Goal: Task Accomplishment & Management: Complete application form

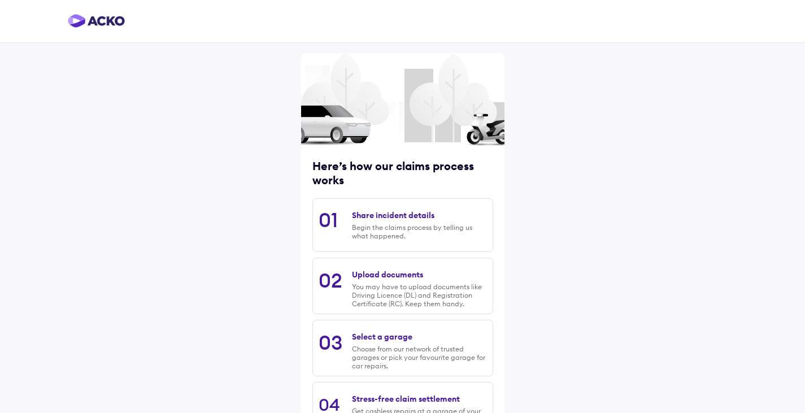
scroll to position [94, 0]
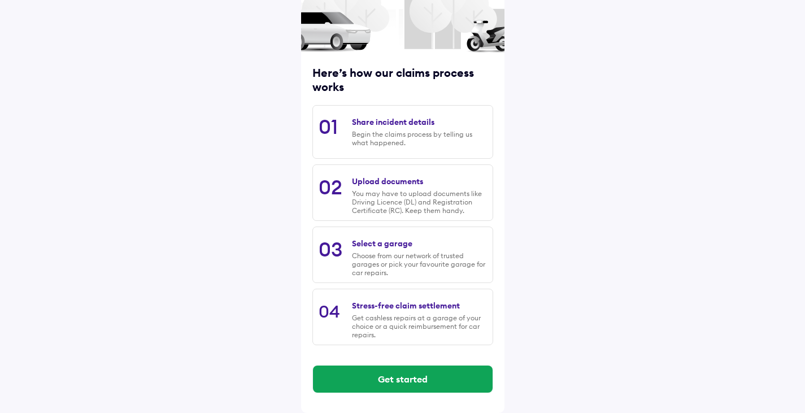
click at [426, 142] on div "Begin the claims process by telling us what happened." at bounding box center [419, 138] width 134 height 17
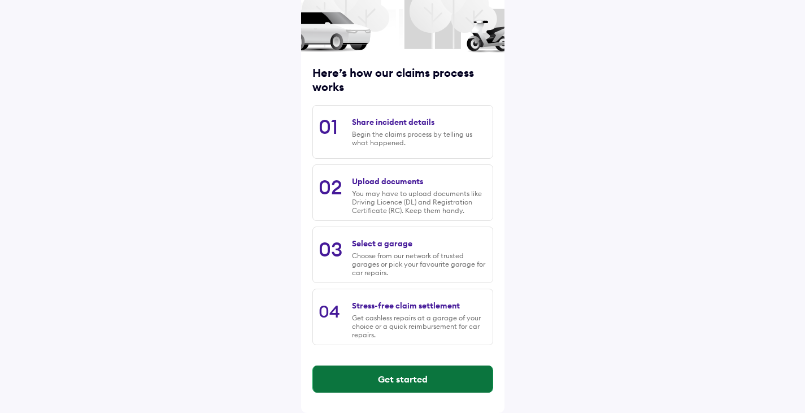
click at [409, 379] on button "Get started" at bounding box center [403, 378] width 180 height 27
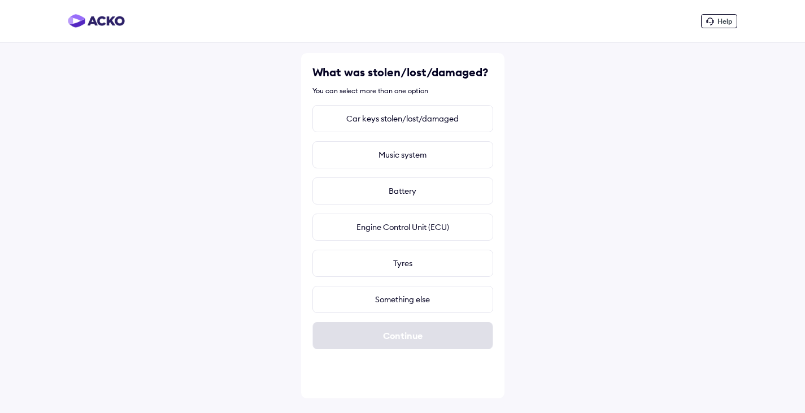
scroll to position [0, 0]
click at [404, 307] on div "Something else" at bounding box center [406, 299] width 181 height 27
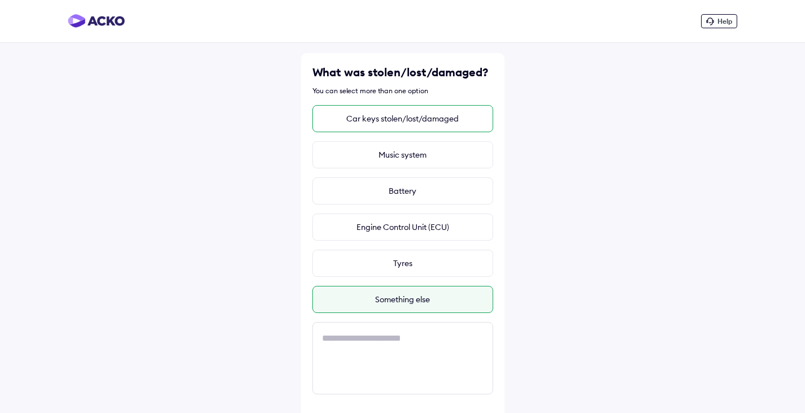
click at [415, 113] on div "Car keys stolen/lost/damaged" at bounding box center [402, 118] width 181 height 27
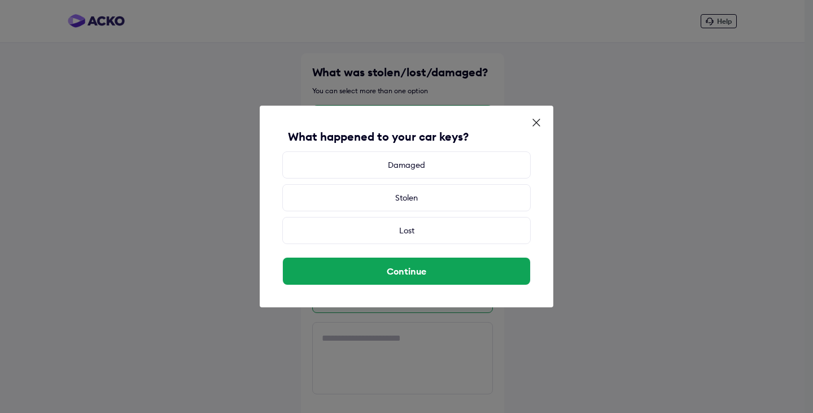
click at [535, 124] on icon at bounding box center [536, 122] width 7 height 7
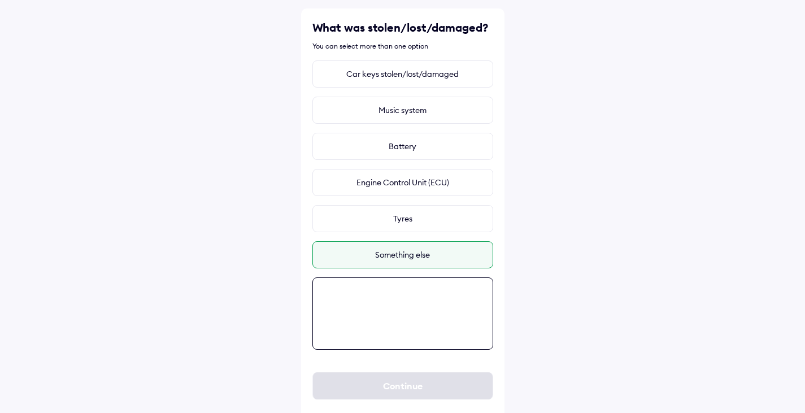
click at [400, 341] on textarea at bounding box center [402, 313] width 181 height 72
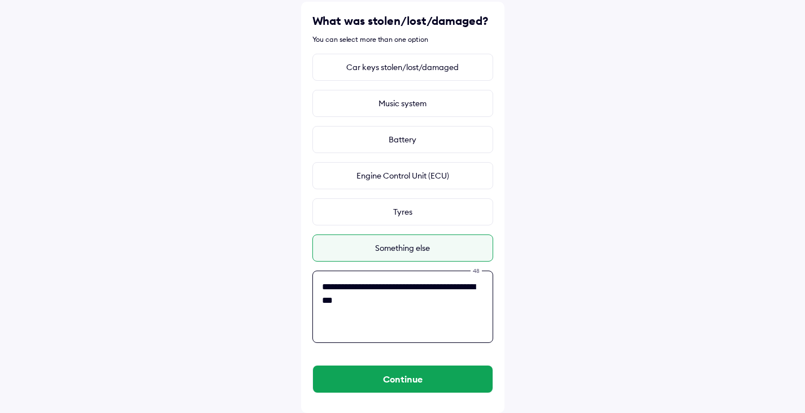
paste textarea "*****"
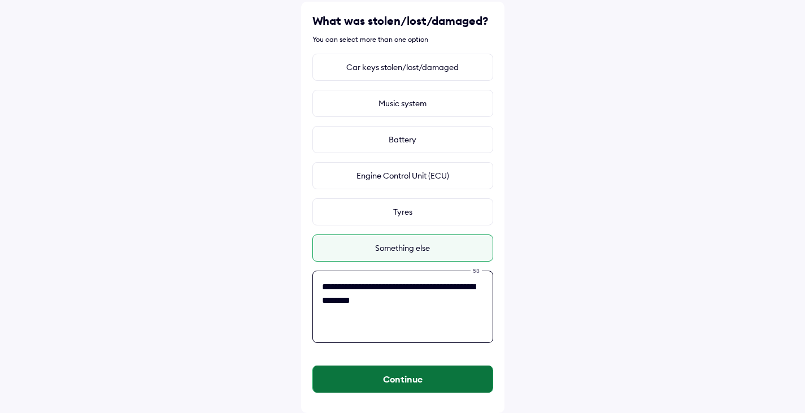
type textarea "**********"
click at [391, 377] on button "Continue" at bounding box center [403, 378] width 180 height 27
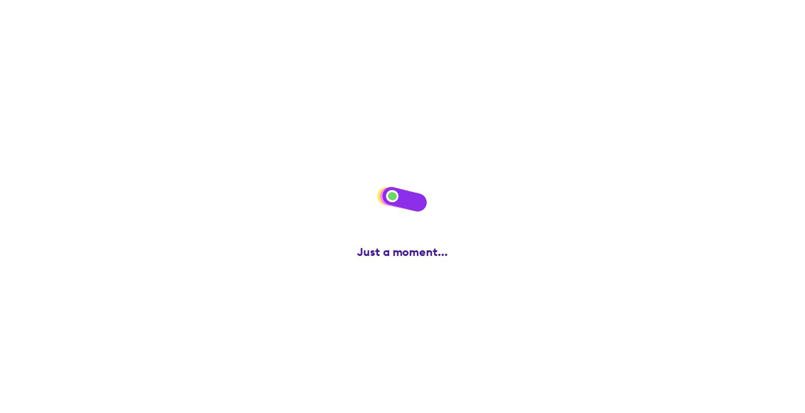
scroll to position [0, 0]
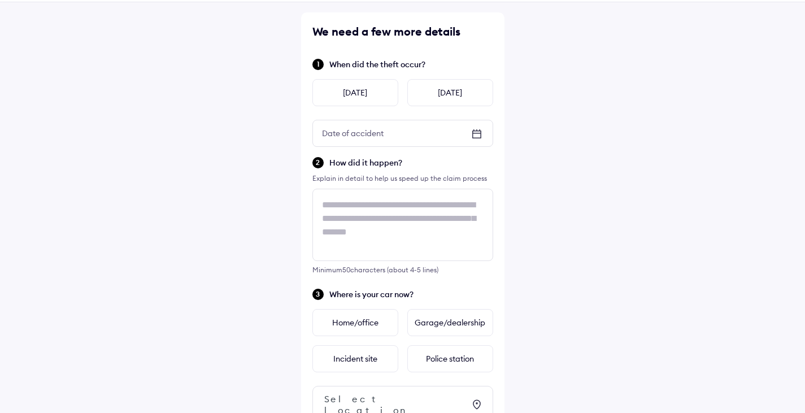
scroll to position [41, 0]
click at [477, 137] on icon at bounding box center [476, 134] width 9 height 8
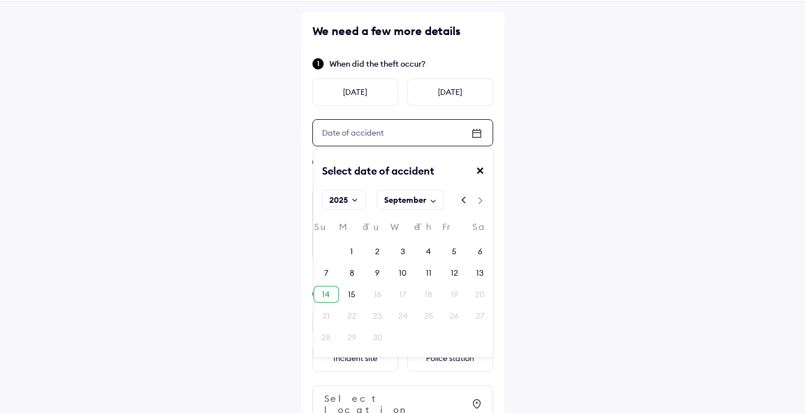
click at [321, 297] on div "14" at bounding box center [325, 294] width 25 height 17
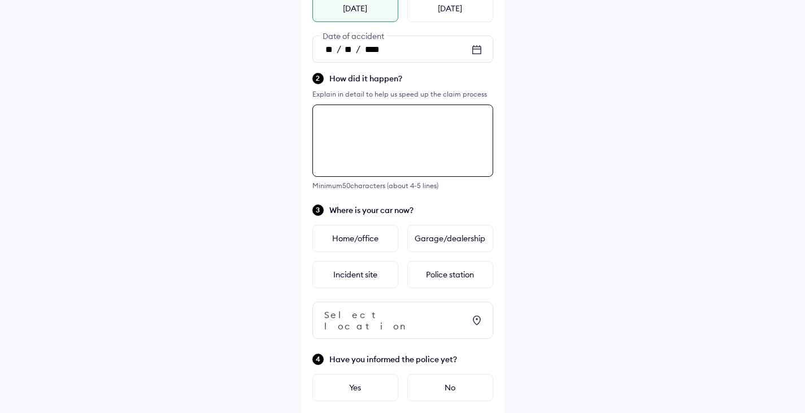
click at [326, 202] on div "We need a few more details When did the theft occur? [DATE] [DATE] ** / ** / **…" at bounding box center [402, 199] width 203 height 543
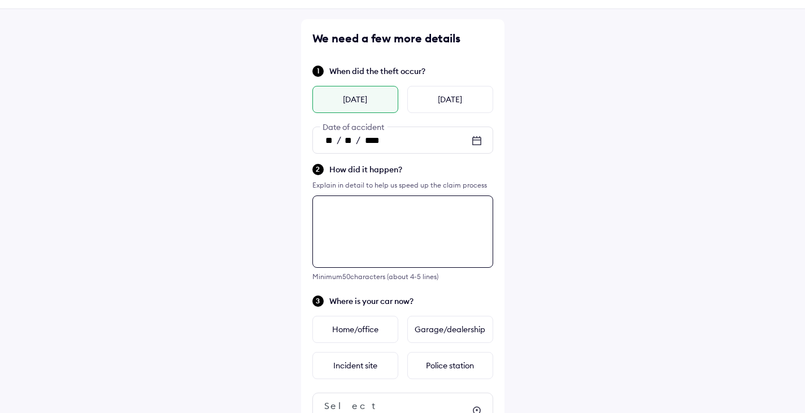
scroll to position [33, 0]
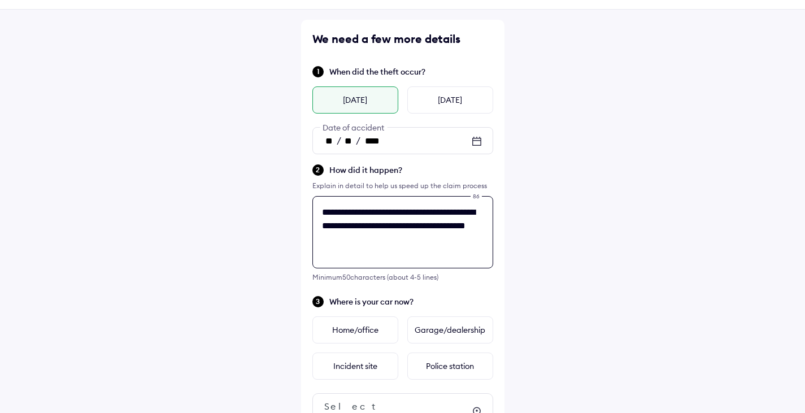
click at [344, 214] on textarea "**********" at bounding box center [402, 232] width 181 height 72
click at [411, 213] on textarea "**********" at bounding box center [402, 232] width 181 height 72
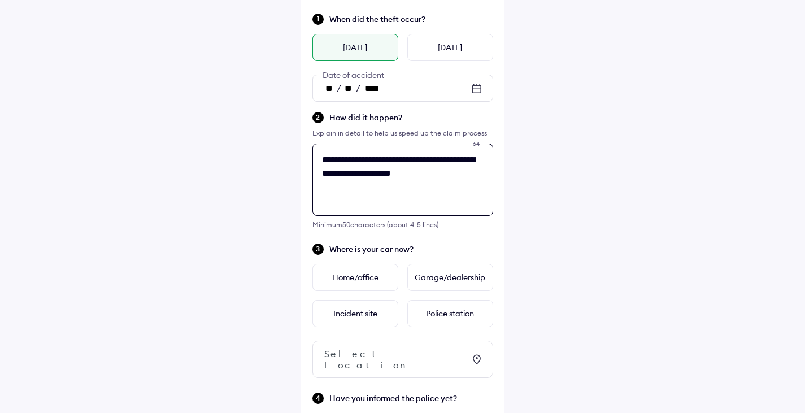
scroll to position [136, 0]
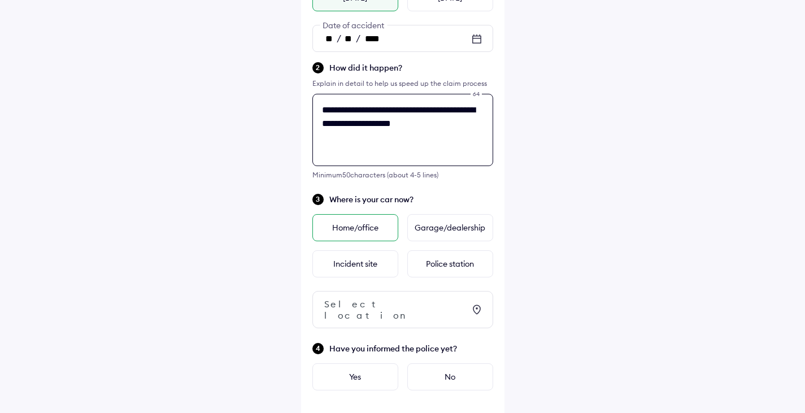
type textarea "**********"
click at [349, 228] on div "Home/office" at bounding box center [355, 227] width 86 height 27
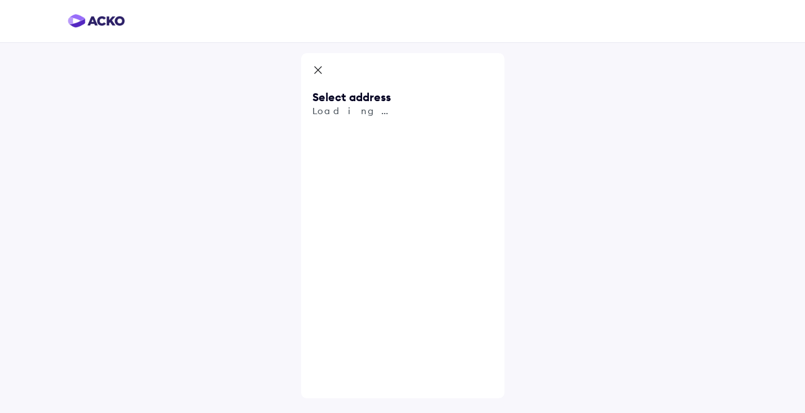
scroll to position [0, 0]
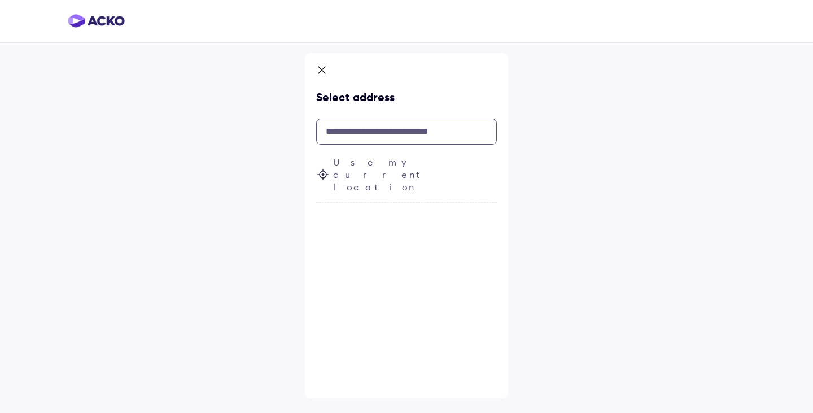
click at [352, 131] on input "text" at bounding box center [406, 132] width 181 height 26
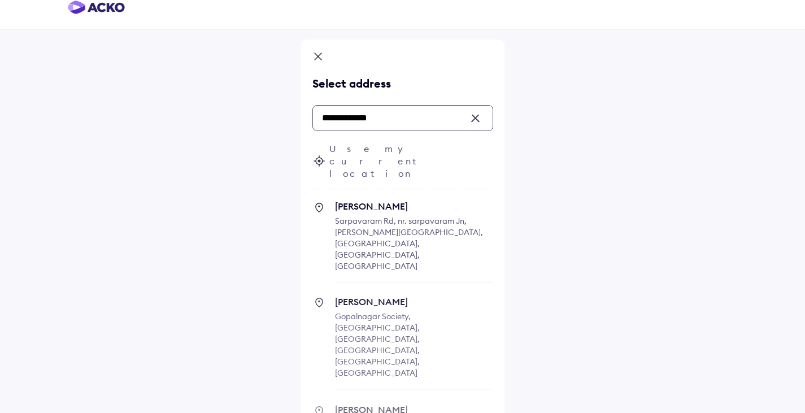
scroll to position [12, 0]
click at [429, 217] on span "Sarpavaram Rd, nr. sarpavaram Jn, [PERSON_NAME][GEOGRAPHIC_DATA], [GEOGRAPHIC_D…" at bounding box center [409, 244] width 148 height 55
type input "**********"
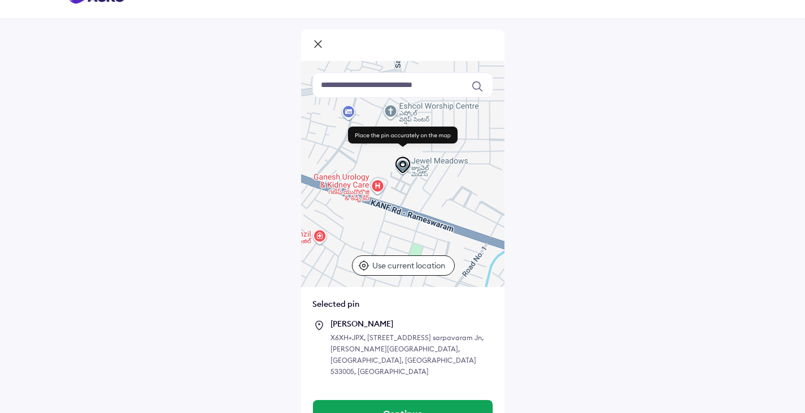
scroll to position [38, 0]
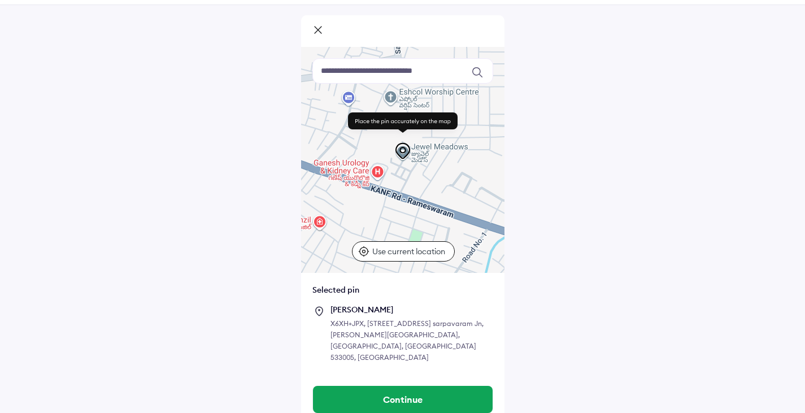
click at [377, 68] on input at bounding box center [402, 70] width 181 height 25
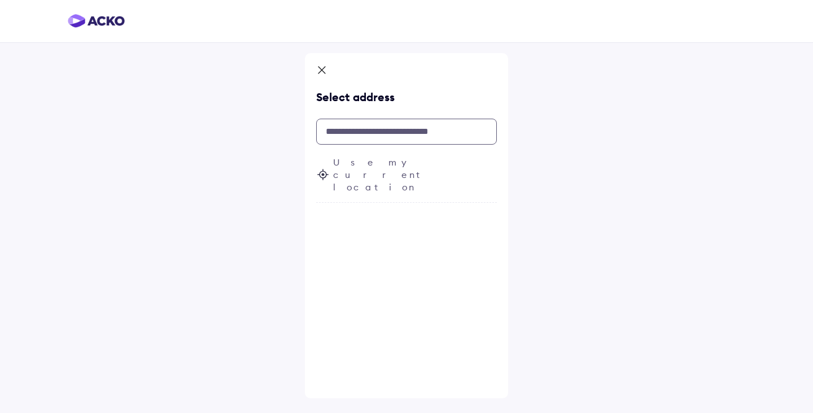
click at [407, 136] on input "text" at bounding box center [406, 132] width 181 height 26
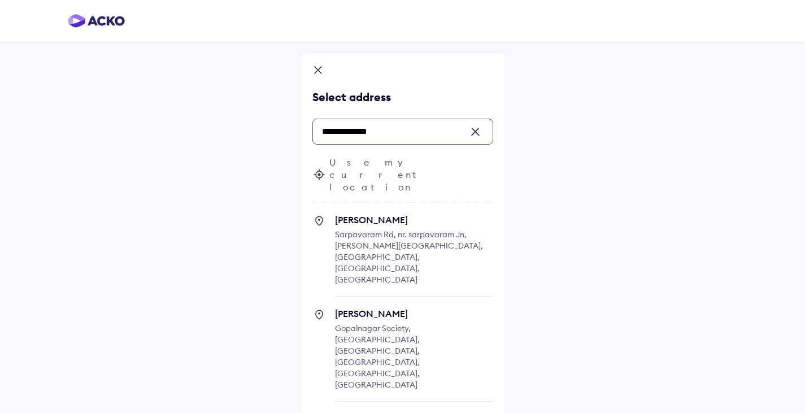
click at [418, 229] on span "Sarpavaram Rd, nr. sarpavaram Jn, [PERSON_NAME][GEOGRAPHIC_DATA], [GEOGRAPHIC_D…" at bounding box center [409, 256] width 148 height 55
type input "**********"
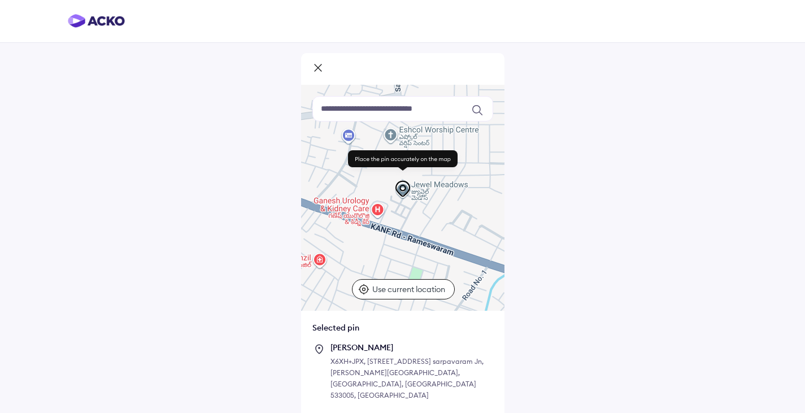
scroll to position [38, 0]
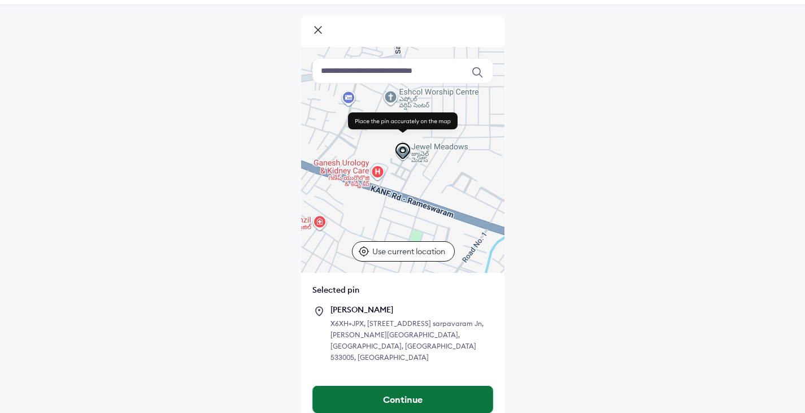
click at [382, 388] on button "Continue" at bounding box center [403, 399] width 180 height 27
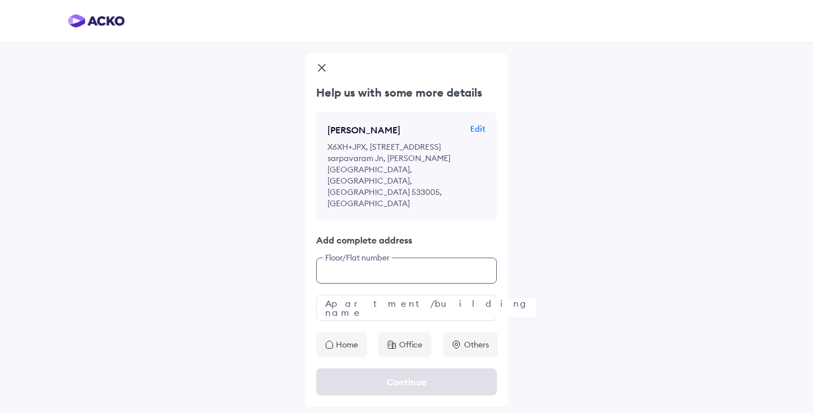
click at [372, 258] on input "text" at bounding box center [406, 271] width 181 height 26
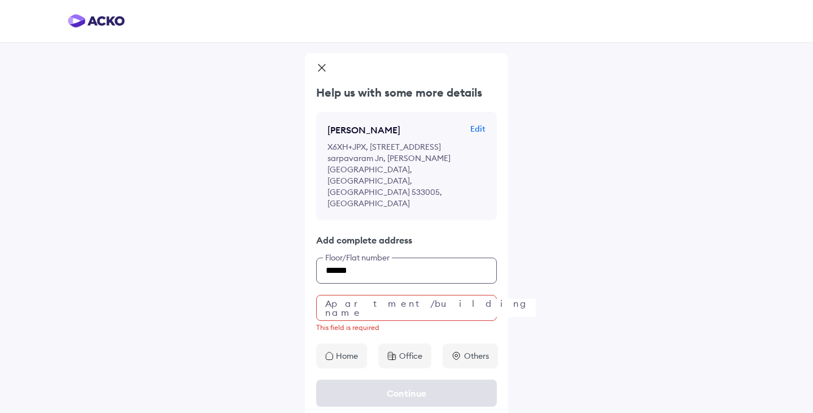
click at [369, 258] on input "*****" at bounding box center [406, 271] width 181 height 26
type input "**********"
click at [449, 295] on input "text" at bounding box center [406, 308] width 181 height 26
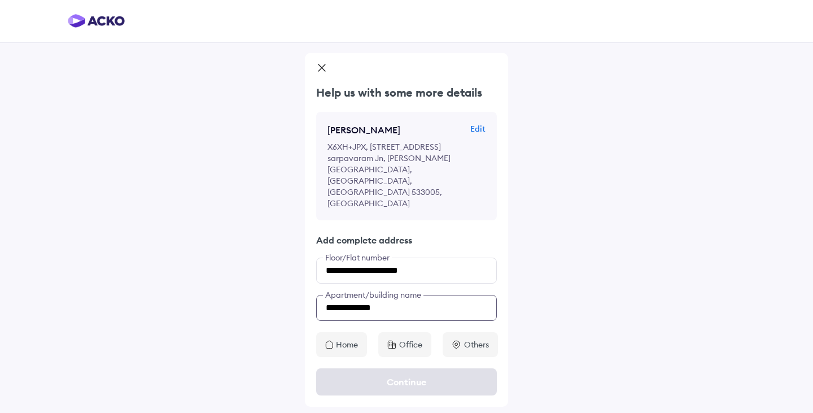
type input "**********"
click at [346, 339] on p "Home" at bounding box center [347, 344] width 22 height 11
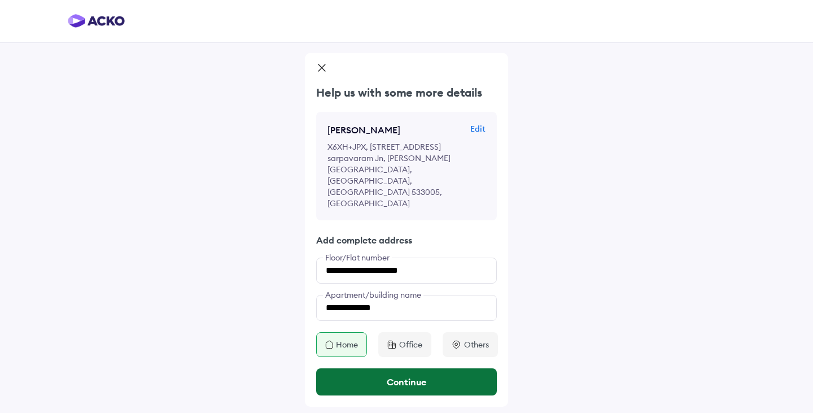
click at [412, 368] on button "Continue" at bounding box center [406, 381] width 181 height 27
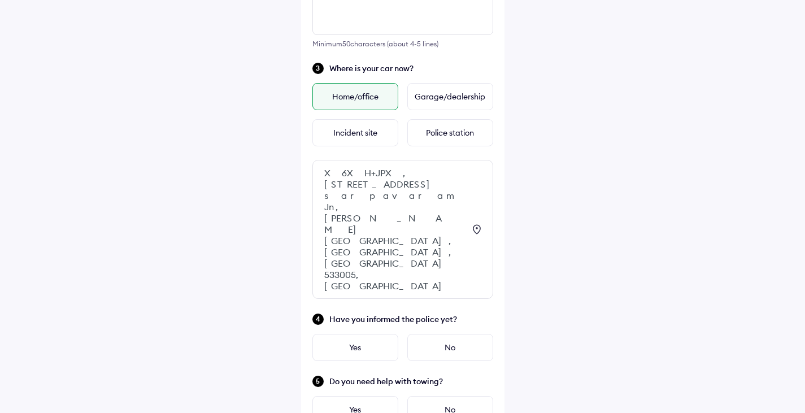
scroll to position [268, 0]
click at [460, 333] on div "No" at bounding box center [450, 346] width 86 height 27
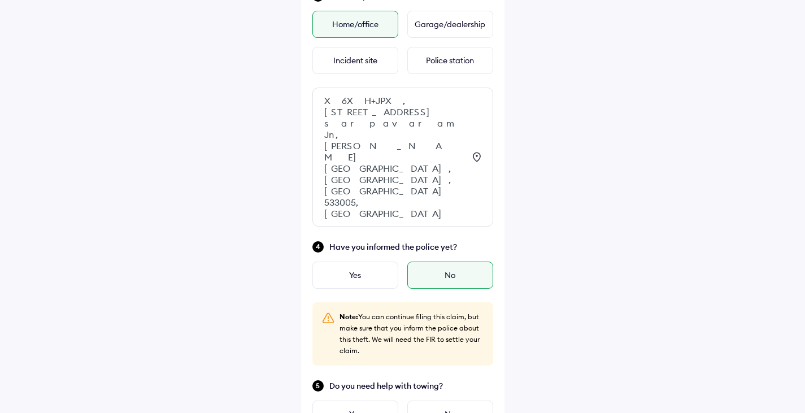
scroll to position [341, 0]
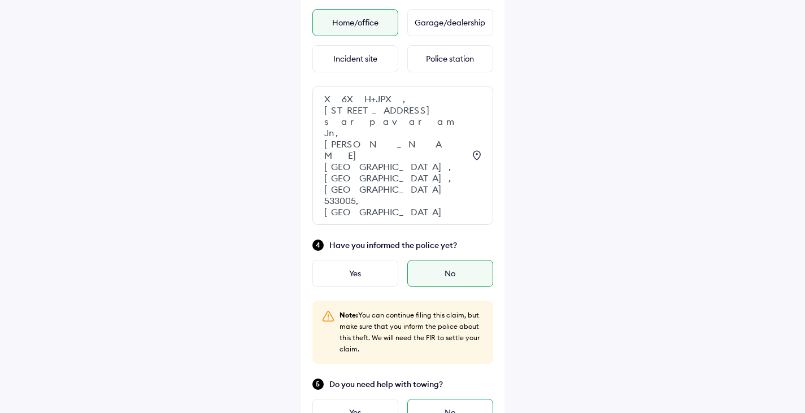
click at [463, 399] on div "No" at bounding box center [450, 412] width 86 height 27
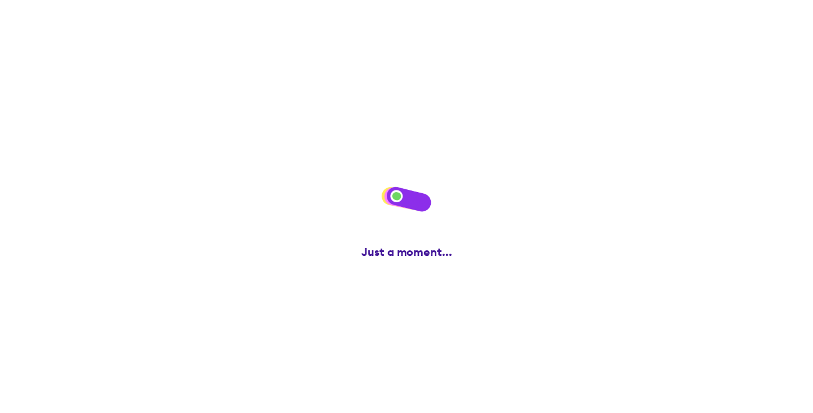
scroll to position [0, 0]
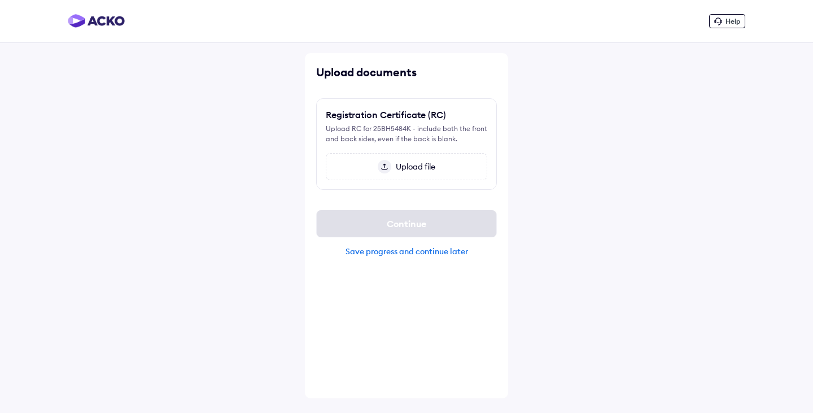
click at [403, 167] on span "Upload file" at bounding box center [413, 167] width 44 height 10
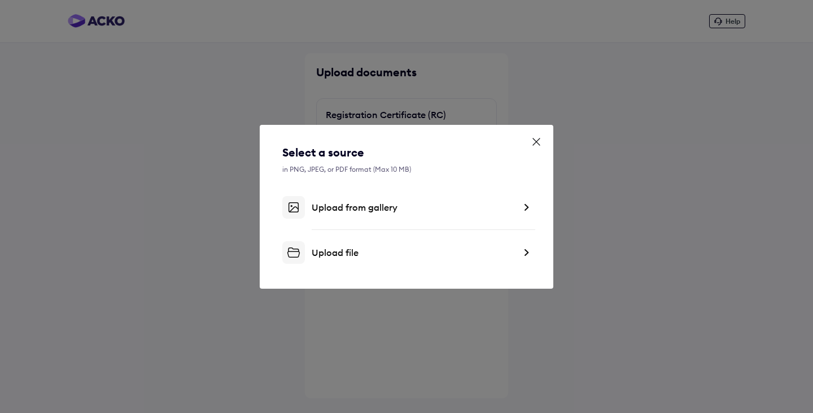
click at [506, 256] on div "Upload file" at bounding box center [413, 252] width 203 height 11
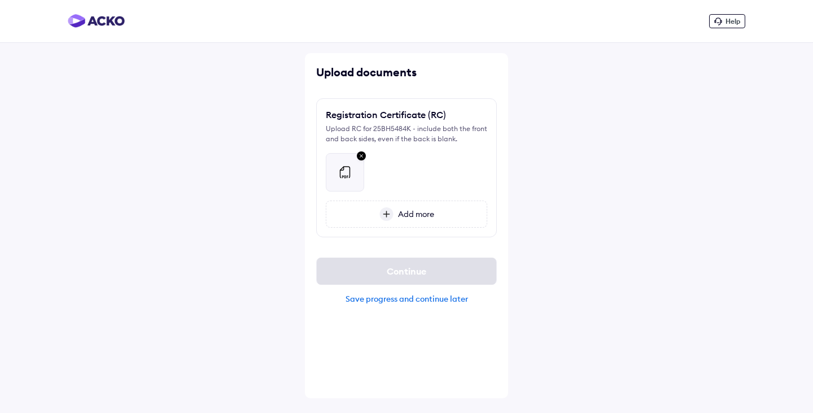
click at [467, 152] on div at bounding box center [407, 167] width 162 height 47
click at [632, 130] on div "Help Upload documents Registration Certificate (RC) Upload RC for 25BH5484K - i…" at bounding box center [406, 206] width 813 height 413
click at [417, 302] on div "Save progress and continue later" at bounding box center [406, 299] width 181 height 10
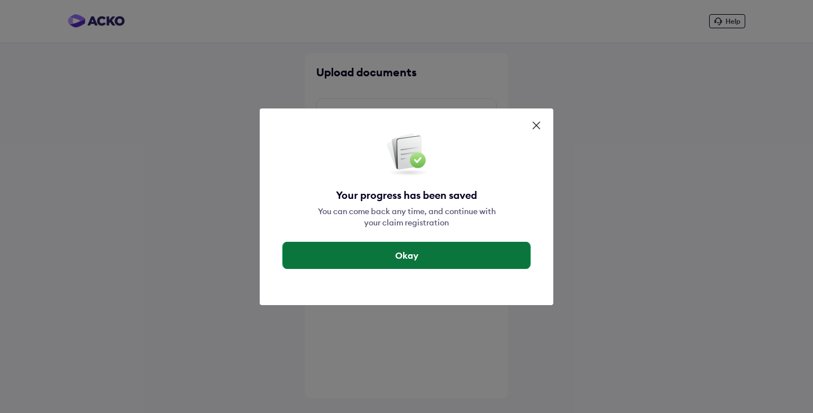
click at [420, 262] on button "Okay" at bounding box center [406, 255] width 247 height 27
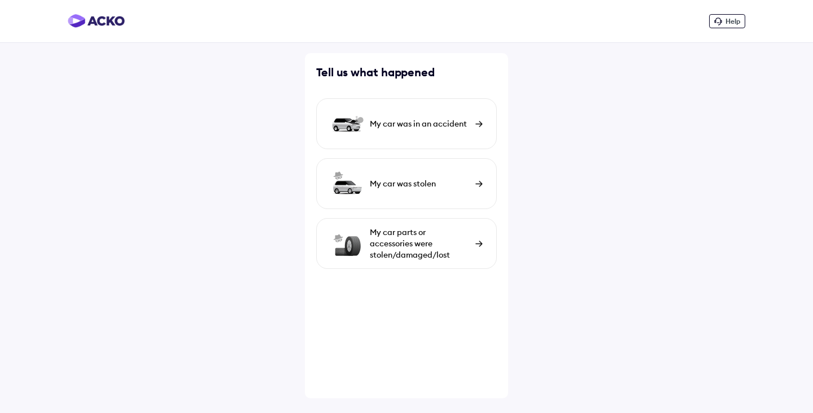
click at [480, 186] on img at bounding box center [478, 184] width 7 height 6
click at [442, 129] on div "My car was in an accident" at bounding box center [406, 123] width 181 height 51
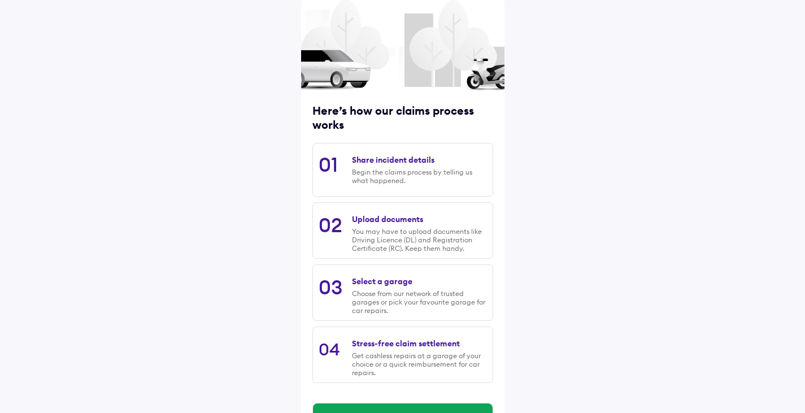
scroll to position [58, 0]
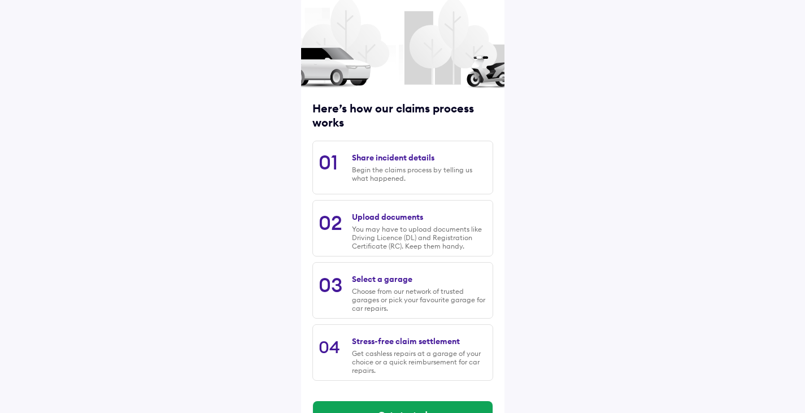
click at [452, 182] on div "Begin the claims process by telling us what happened." at bounding box center [419, 173] width 134 height 17
click at [468, 161] on div "Share incident details Begin the claims process by telling us what happened." at bounding box center [419, 167] width 134 height 41
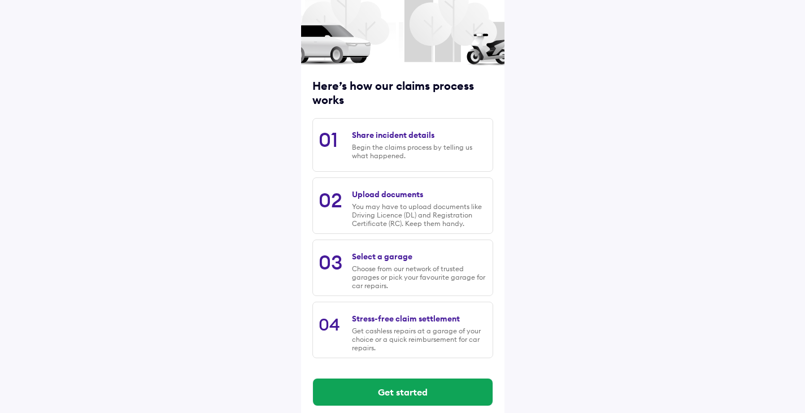
scroll to position [81, 0]
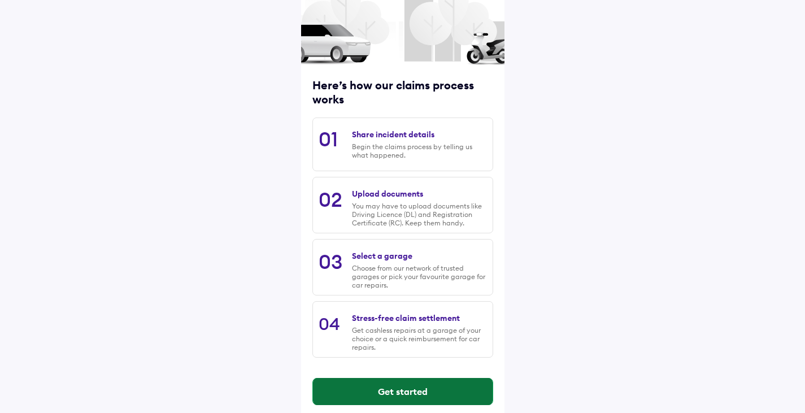
click at [401, 389] on button "Get started" at bounding box center [403, 391] width 180 height 27
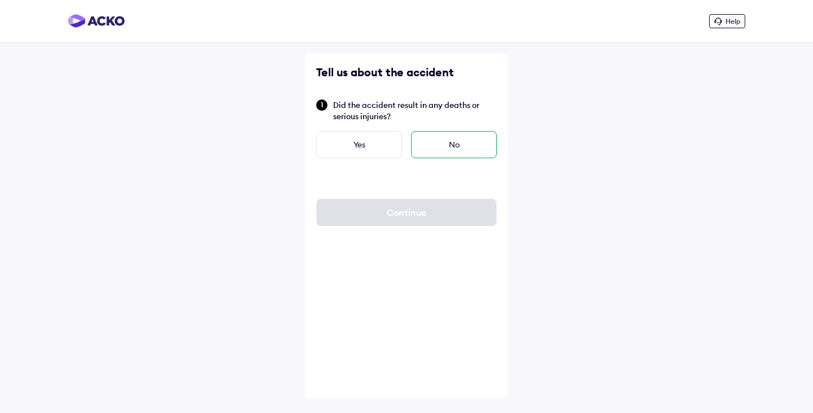
click at [459, 151] on div "No" at bounding box center [454, 144] width 86 height 27
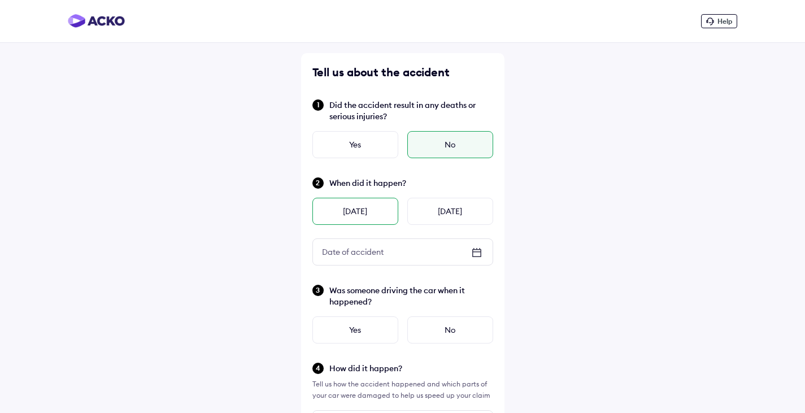
click at [366, 210] on div "[DATE]" at bounding box center [355, 211] width 86 height 27
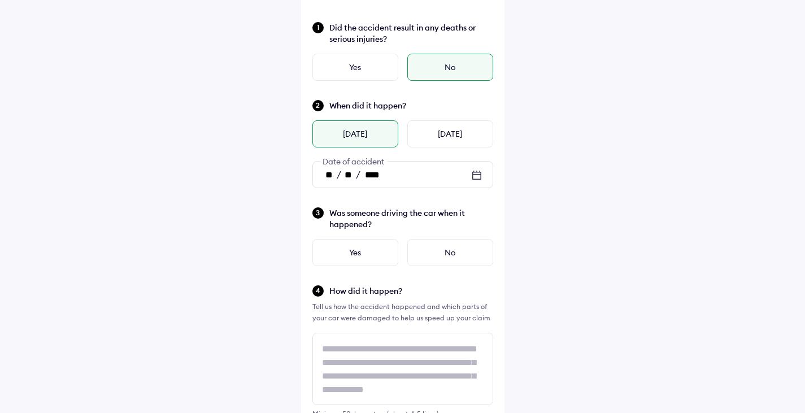
scroll to position [78, 0]
click at [359, 260] on div "Yes" at bounding box center [355, 251] width 86 height 27
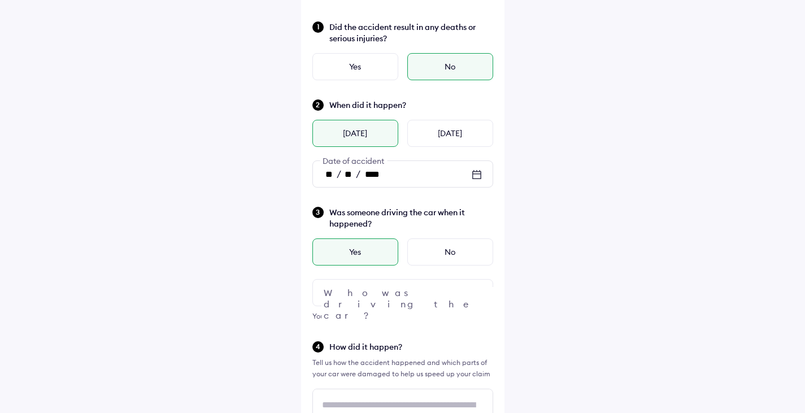
click at [475, 295] on img at bounding box center [477, 293] width 14 height 14
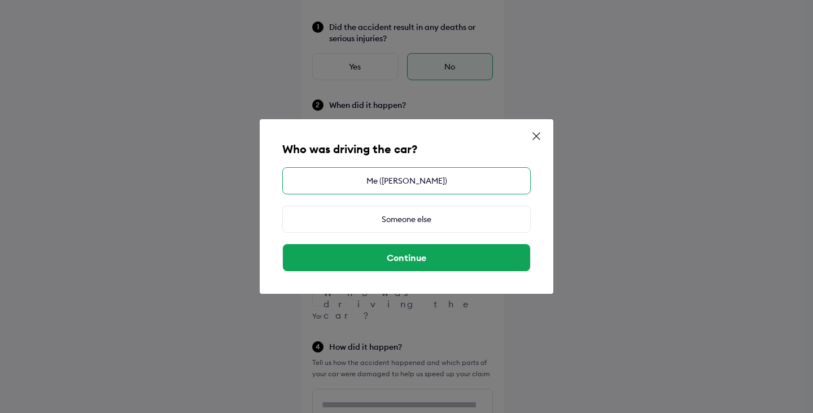
click at [437, 177] on div "Me (Sandeepkumar Nanaji Sale)" at bounding box center [406, 180] width 248 height 27
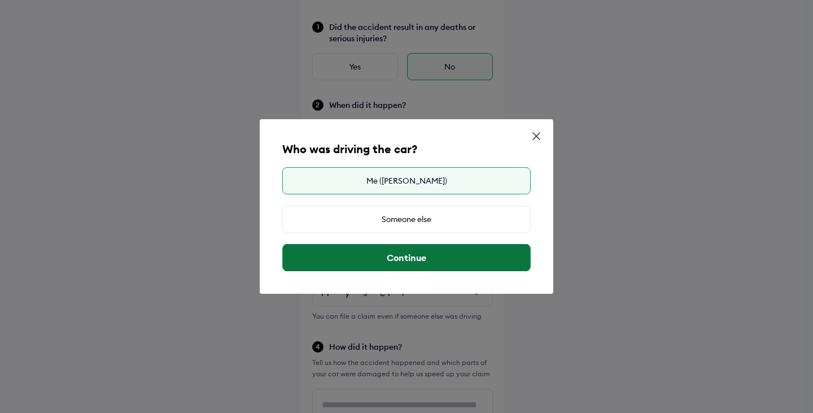
click at [456, 260] on button "Continue" at bounding box center [406, 257] width 247 height 27
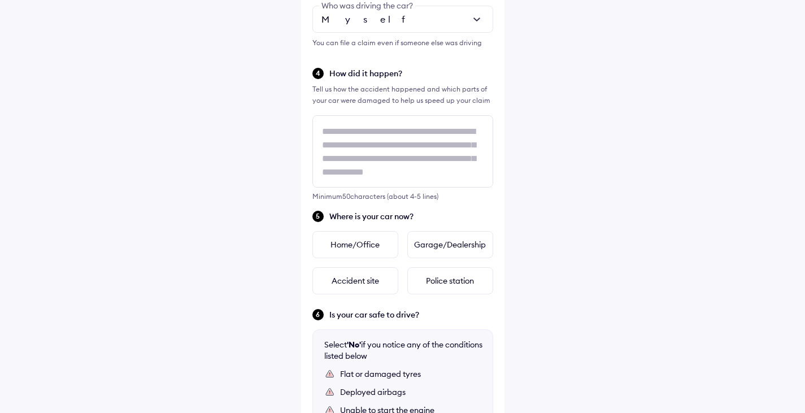
scroll to position [331, 0]
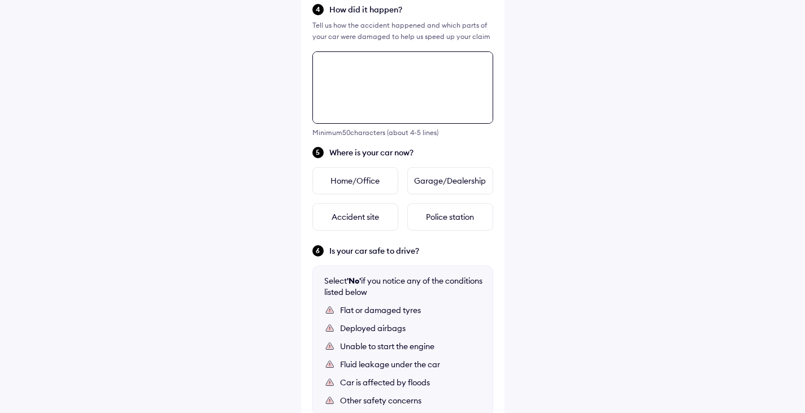
click at [368, 152] on div "Tell us about the accident Did the accident result in any deaths or serious inj…" at bounding box center [402, 95] width 203 height 915
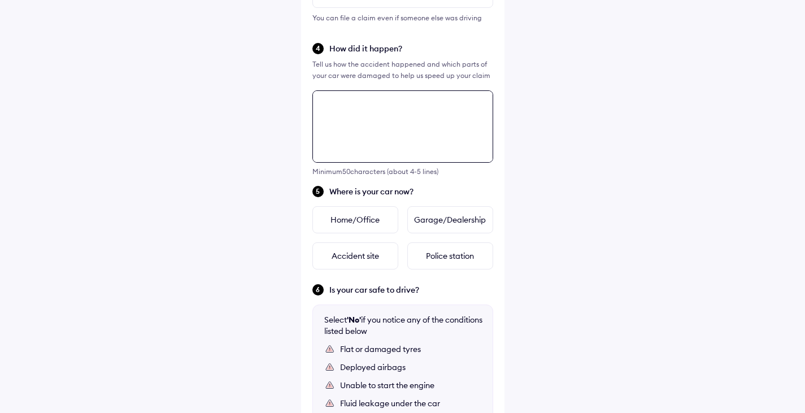
scroll to position [376, 0]
type textarea "**********"
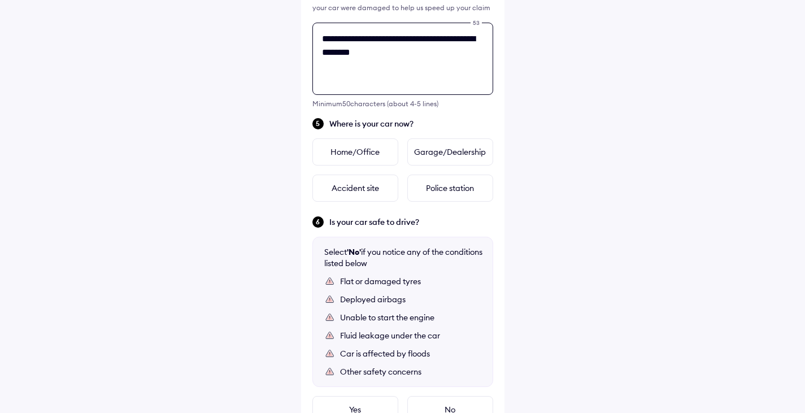
scroll to position [466, 0]
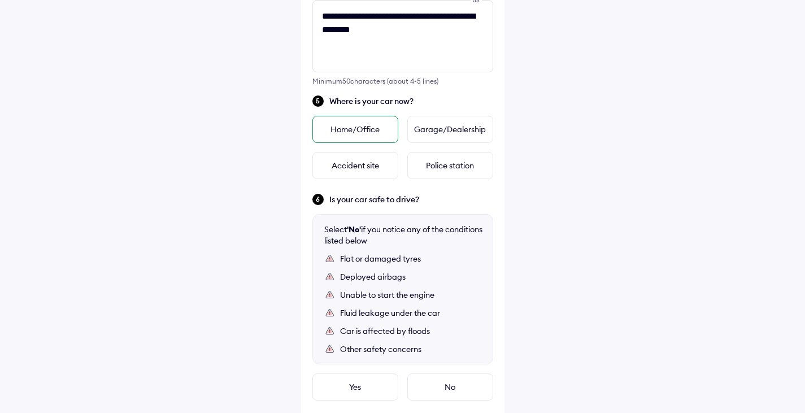
click at [359, 136] on div "Home/Office" at bounding box center [355, 129] width 86 height 27
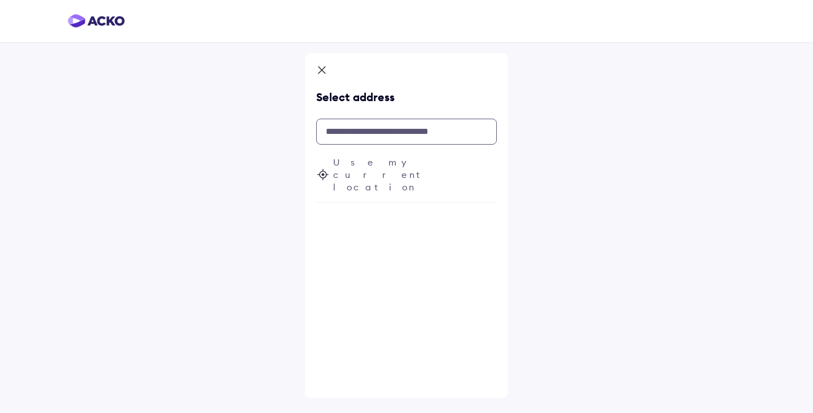
click at [394, 132] on input "text" at bounding box center [406, 132] width 181 height 26
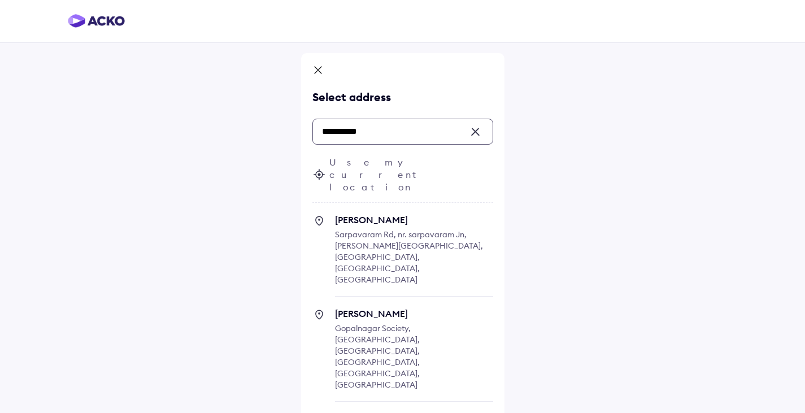
click at [407, 229] on span "Sarpavaram Rd, nr. sarpavaram Jn, [PERSON_NAME][GEOGRAPHIC_DATA], [GEOGRAPHIC_D…" at bounding box center [409, 256] width 148 height 55
type input "**********"
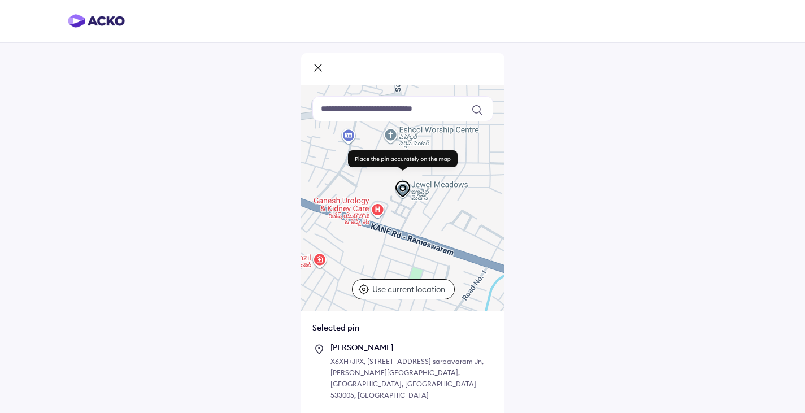
scroll to position [38, 0]
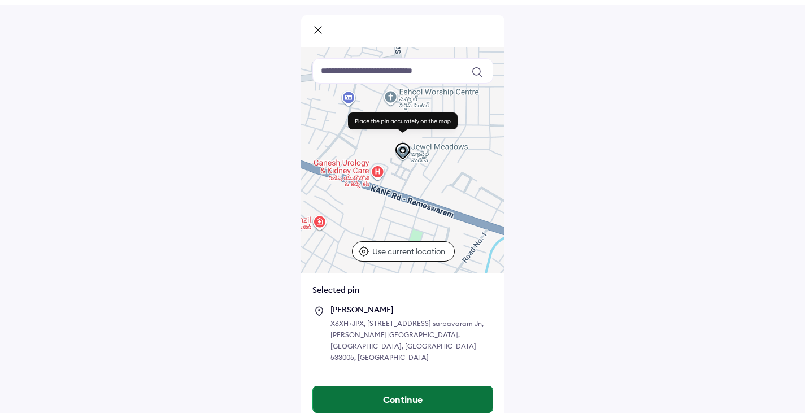
click at [418, 386] on button "Continue" at bounding box center [403, 399] width 180 height 27
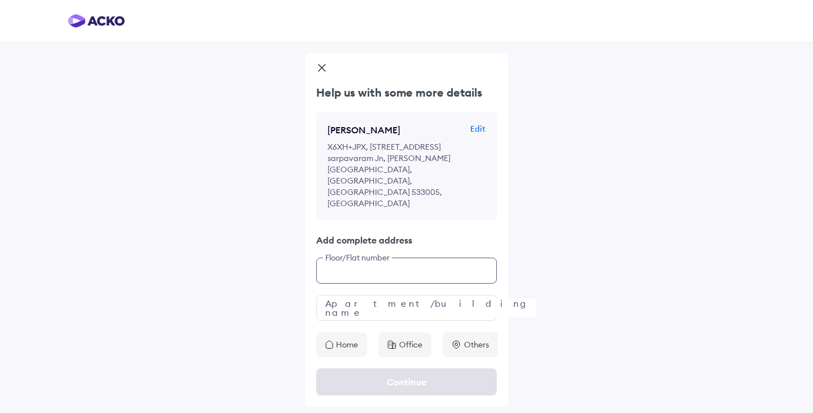
click at [410, 258] on input "text" at bounding box center [406, 271] width 181 height 26
type input "**********"
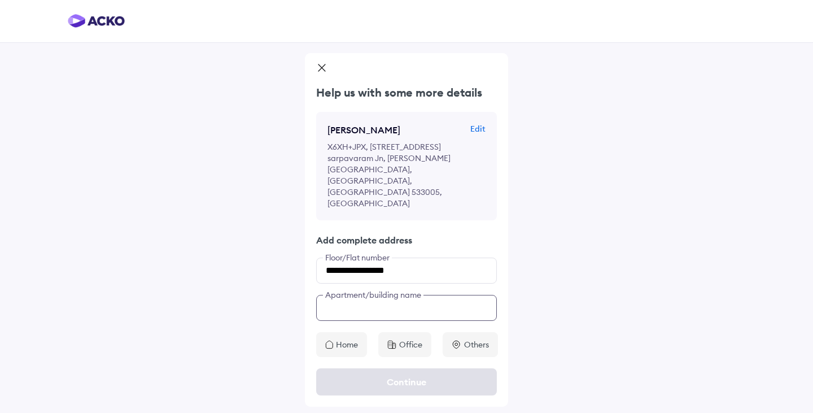
click at [370, 295] on input "text" at bounding box center [406, 308] width 181 height 26
type input "**********"
click at [350, 339] on p "Home" at bounding box center [347, 344] width 22 height 11
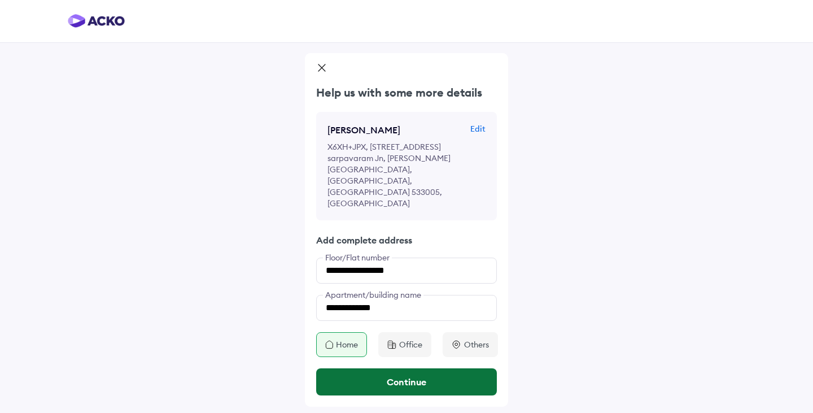
click at [398, 368] on button "Continue" at bounding box center [406, 381] width 181 height 27
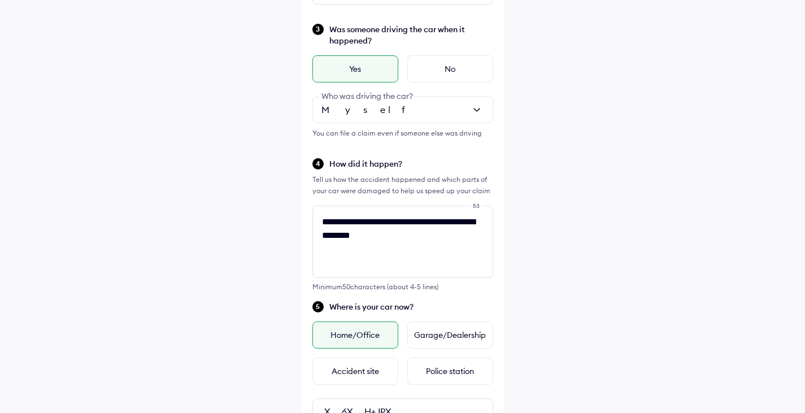
scroll to position [260, 0]
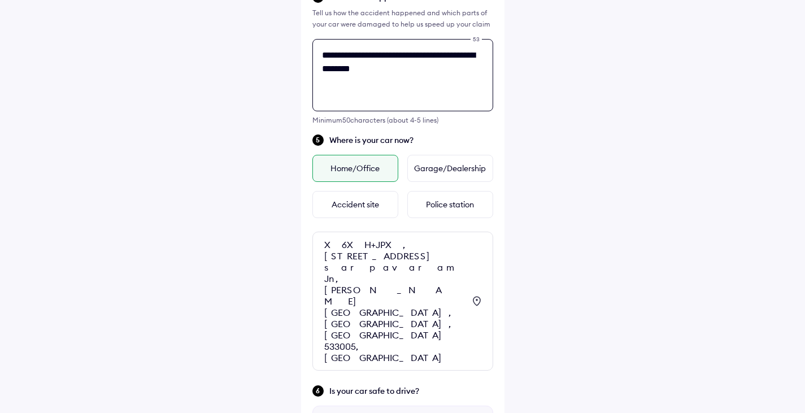
click at [407, 237] on div "**********" at bounding box center [402, 160] width 203 height 1068
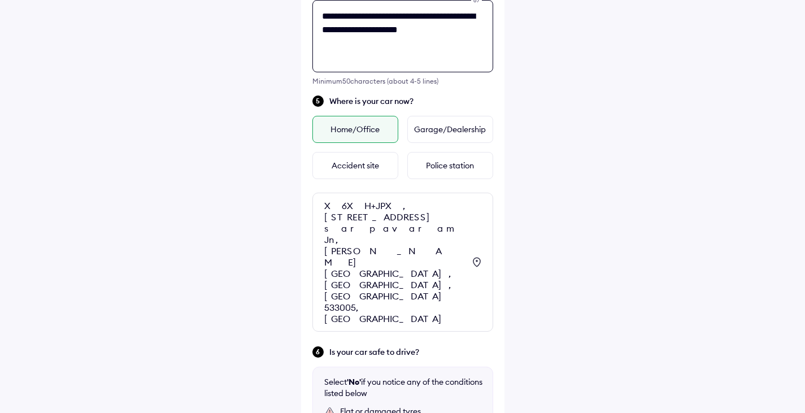
click at [368, 33] on textarea "**********" at bounding box center [402, 36] width 181 height 72
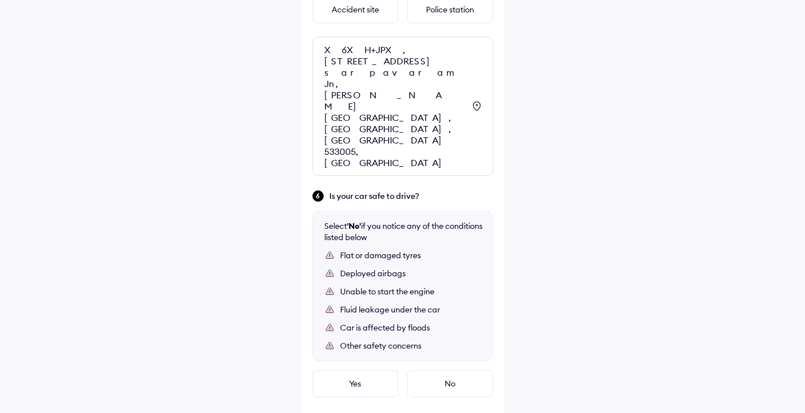
scroll to position [629, 0]
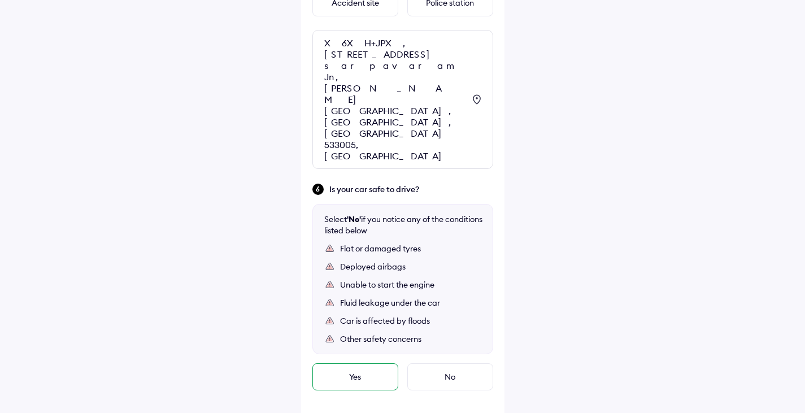
type textarea "**********"
click at [369, 363] on div "Yes" at bounding box center [355, 376] width 86 height 27
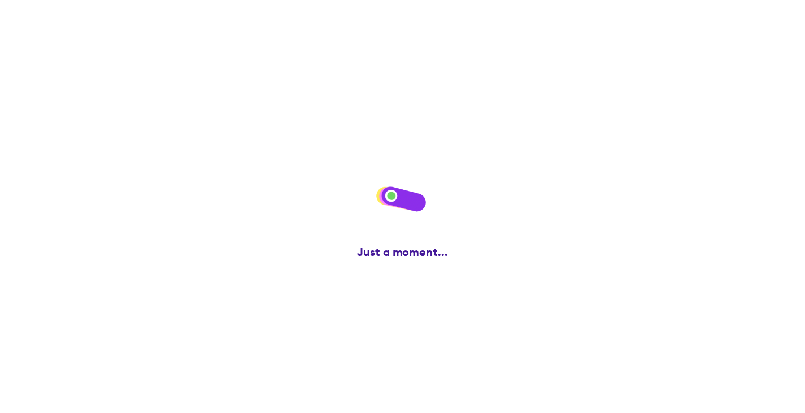
scroll to position [0, 0]
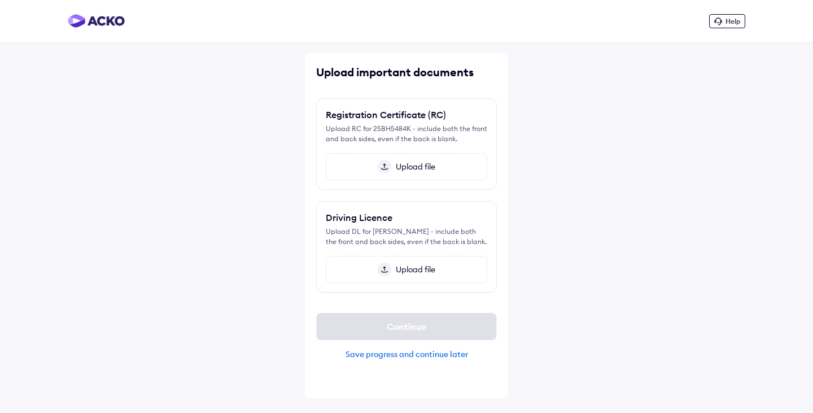
click at [413, 167] on span "Upload file" at bounding box center [413, 167] width 44 height 10
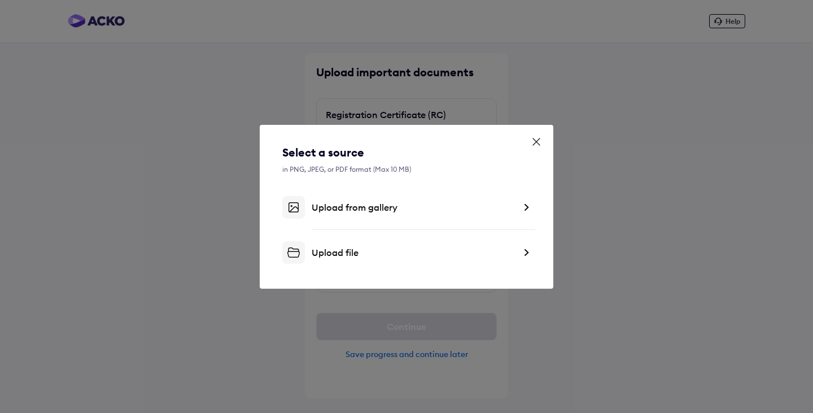
click at [527, 252] on img at bounding box center [526, 252] width 9 height 11
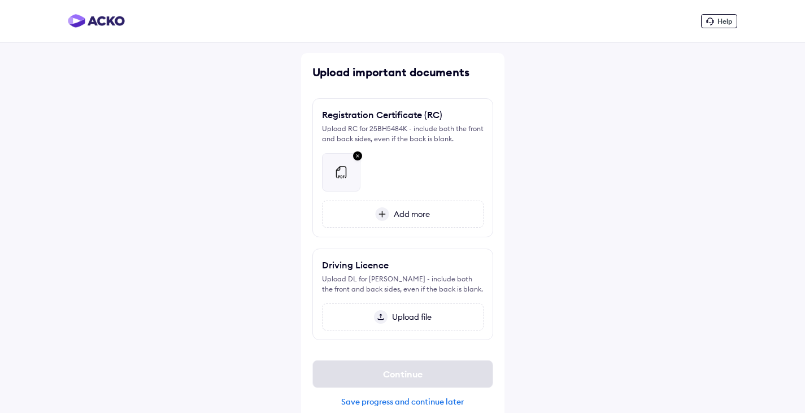
click at [404, 322] on span "Upload file" at bounding box center [409, 317] width 44 height 10
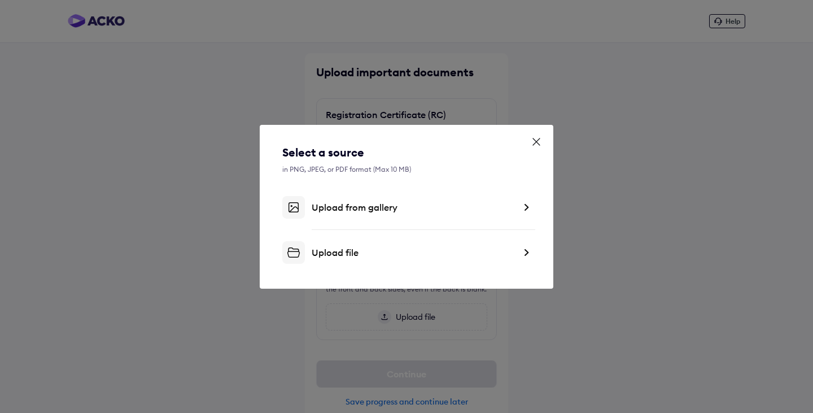
click at [527, 250] on img at bounding box center [526, 252] width 9 height 11
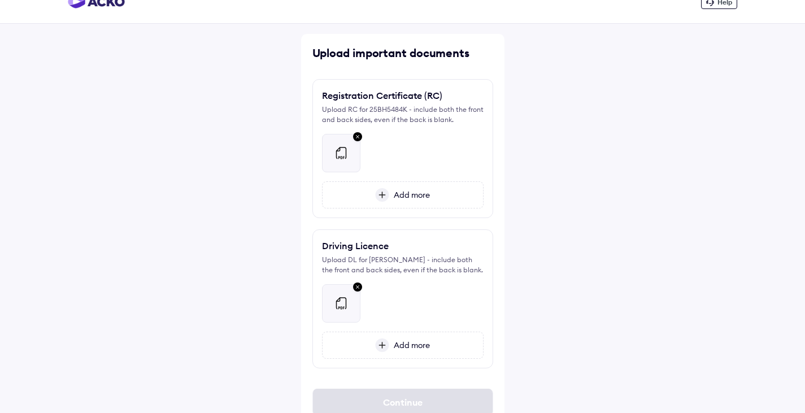
scroll to position [72, 0]
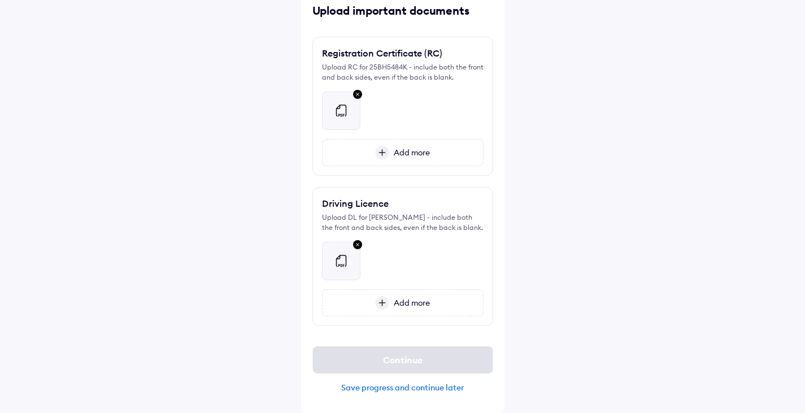
click at [704, 197] on div "Help Upload important documents Registration Certificate (RC) Upload RC for 25B…" at bounding box center [402, 175] width 805 height 474
click at [417, 106] on div at bounding box center [403, 105] width 162 height 47
click at [421, 147] on span "Add more" at bounding box center [409, 152] width 41 height 10
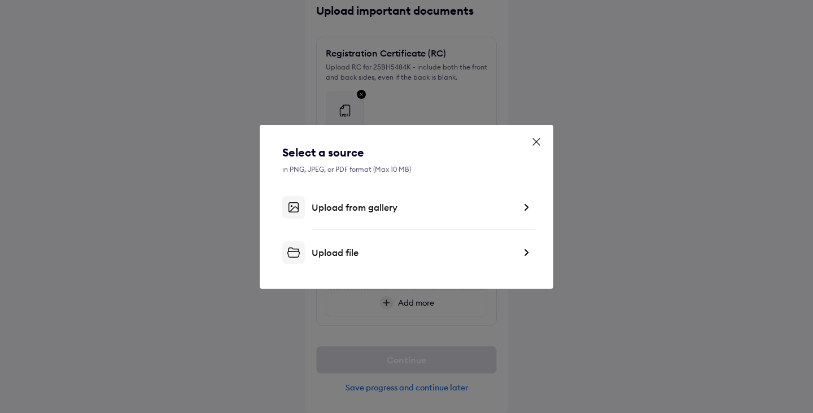
click at [528, 255] on img at bounding box center [526, 252] width 9 height 11
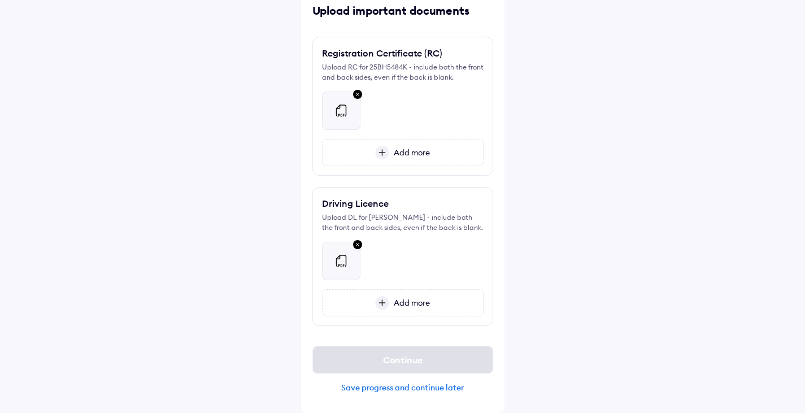
scroll to position [36, 0]
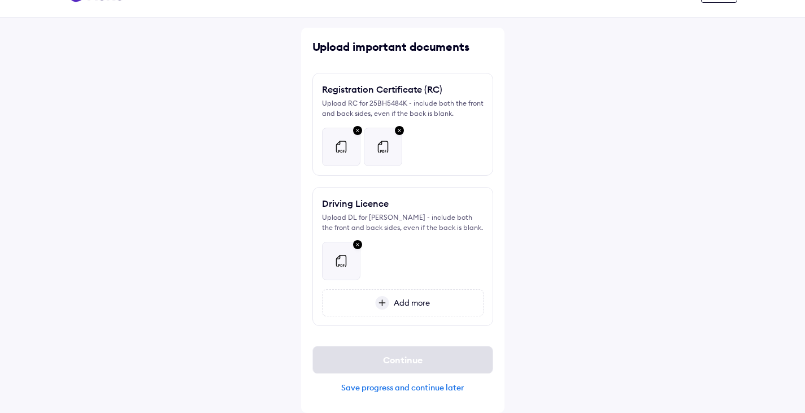
click at [418, 299] on span "Add more" at bounding box center [409, 303] width 41 height 10
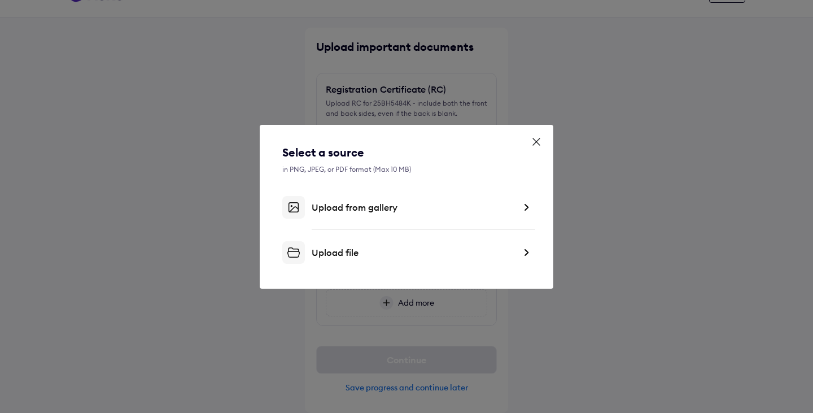
click at [525, 254] on img at bounding box center [526, 252] width 9 height 11
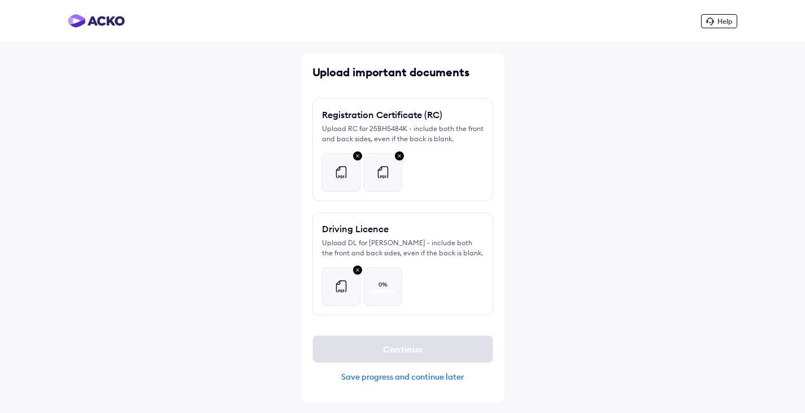
scroll to position [0, 0]
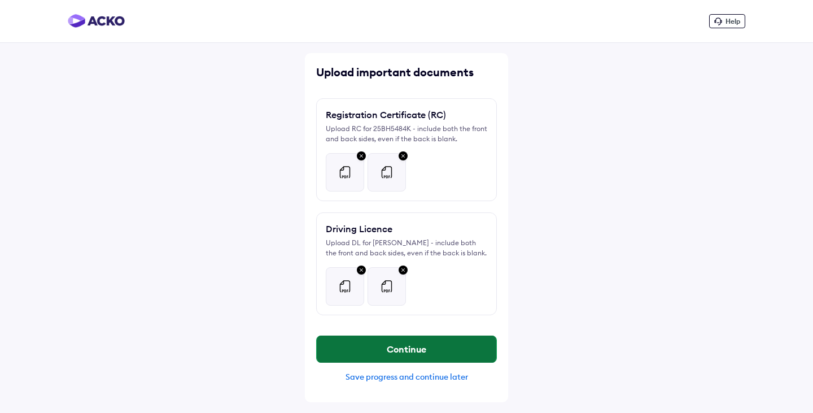
click at [412, 363] on button "Continue" at bounding box center [407, 348] width 180 height 27
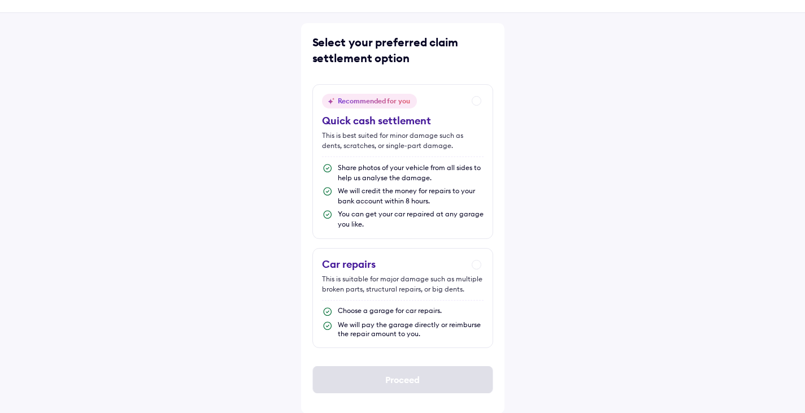
scroll to position [30, 0]
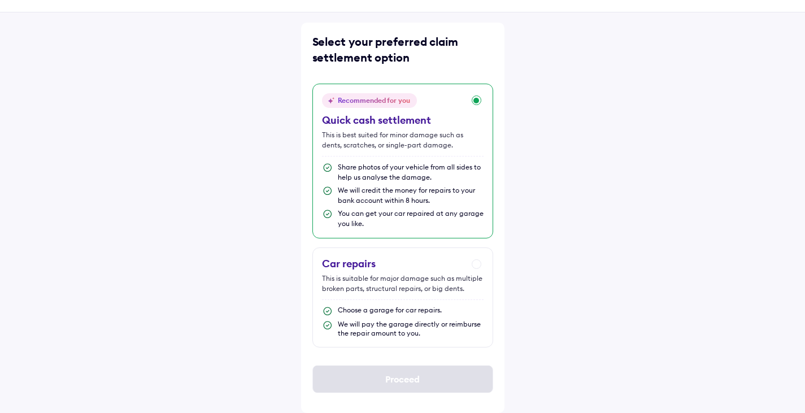
click at [478, 98] on div "Recommended for you Quick cash settlement This is best suited for minor damage …" at bounding box center [402, 161] width 181 height 155
